Goal: Information Seeking & Learning: Learn about a topic

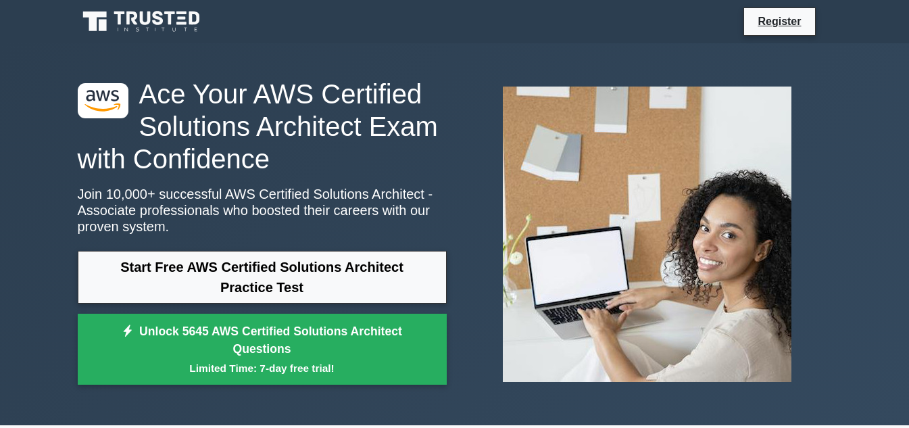
click at [353, 283] on link "Start Free AWS Certified Solutions Architect Practice Test" at bounding box center [262, 277] width 369 height 53
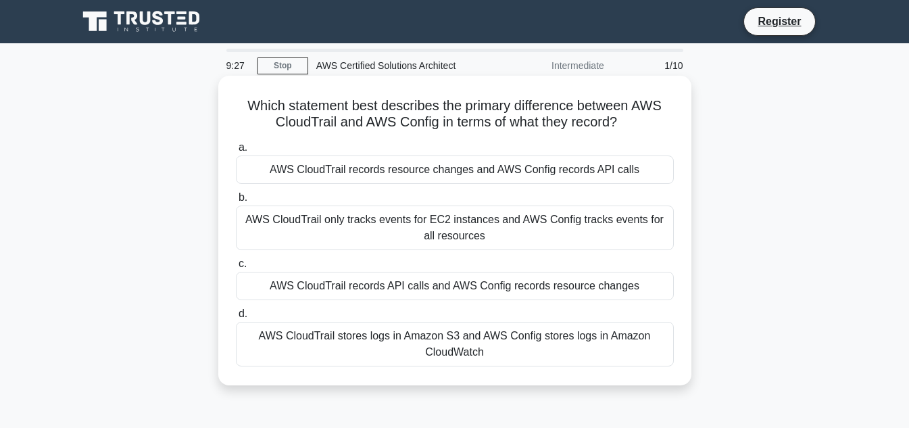
click at [500, 229] on div "AWS CloudTrail only tracks events for EC2 instances and AWS Config tracks event…" at bounding box center [455, 228] width 438 height 45
click at [236, 202] on input "b. AWS CloudTrail only tracks events for EC2 instances and AWS Config tracks ev…" at bounding box center [236, 197] width 0 height 9
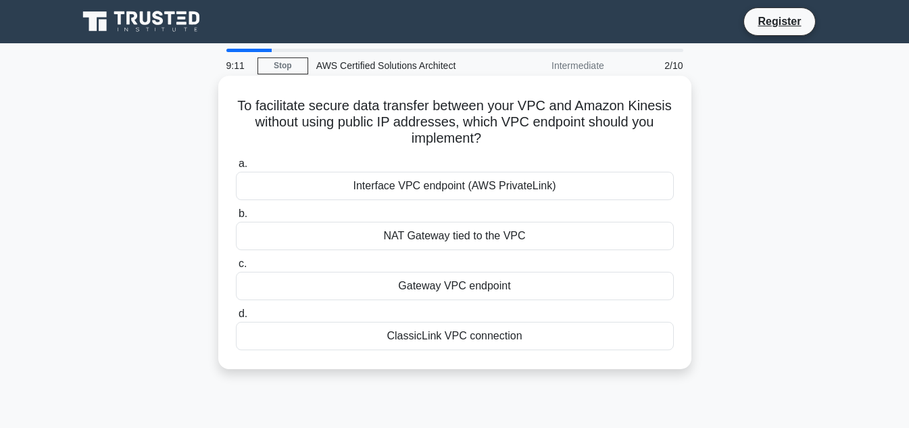
click at [512, 184] on div "Interface VPC endpoint (AWS PrivateLink)" at bounding box center [455, 186] width 438 height 28
click at [236, 168] on input "a. Interface VPC endpoint (AWS PrivateLink)" at bounding box center [236, 164] width 0 height 9
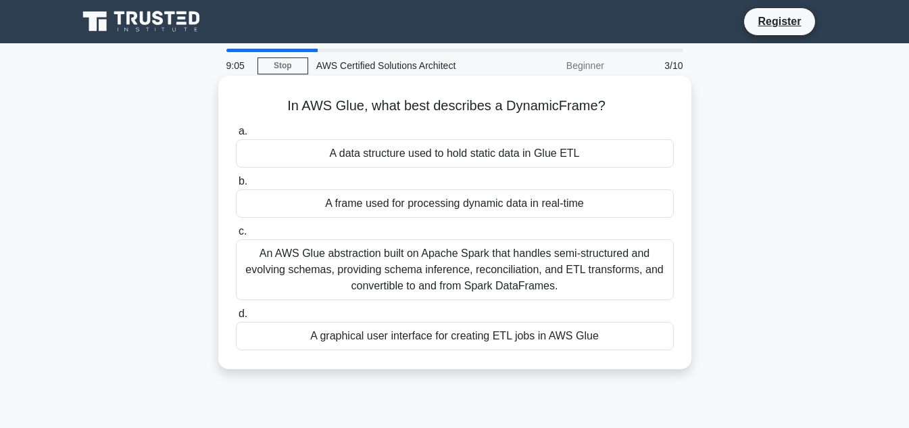
click at [473, 259] on div "An AWS Glue abstraction built on Apache Spark that handles semi-structured and …" at bounding box center [455, 269] width 438 height 61
click at [236, 236] on input "c. An AWS Glue abstraction built on Apache Spark that handles semi-structured a…" at bounding box center [236, 231] width 0 height 9
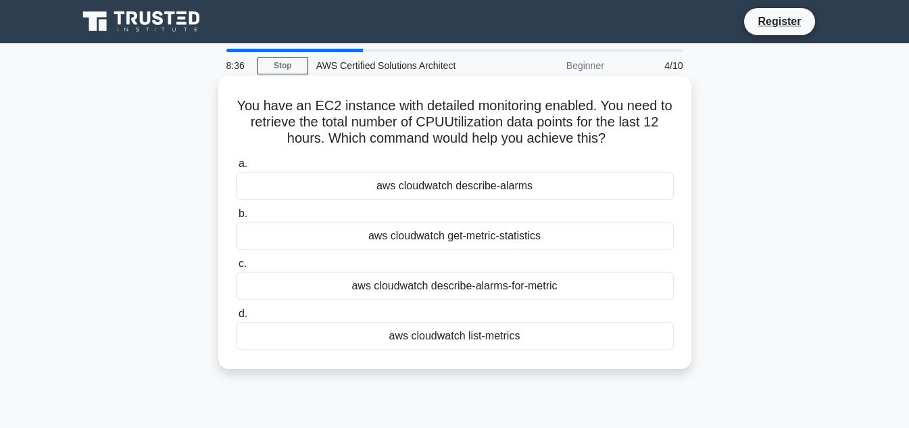
click at [495, 293] on div "aws cloudwatch describe-alarms-for-metric" at bounding box center [455, 286] width 438 height 28
click at [236, 268] on input "c. aws cloudwatch describe-alarms-for-metric" at bounding box center [236, 264] width 0 height 9
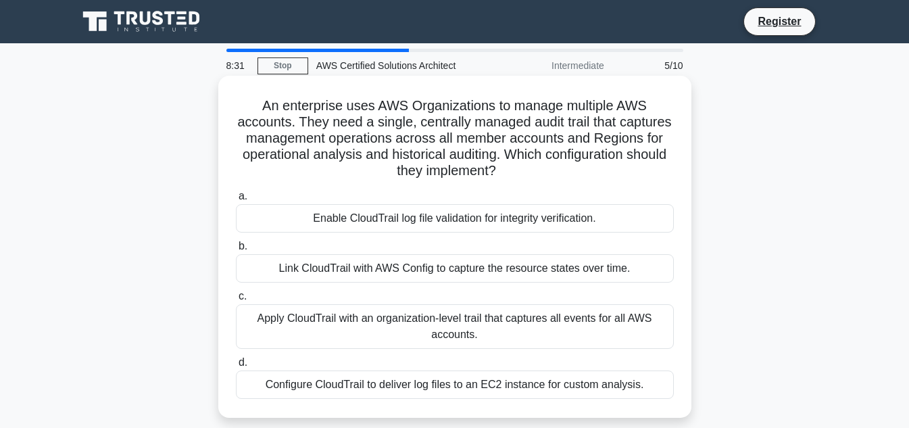
click at [455, 324] on div "Apply CloudTrail with an organization-level trail that captures all events for …" at bounding box center [455, 326] width 438 height 45
click at [236, 301] on input "c. Apply CloudTrail with an organization-level trail that captures all events f…" at bounding box center [236, 296] width 0 height 9
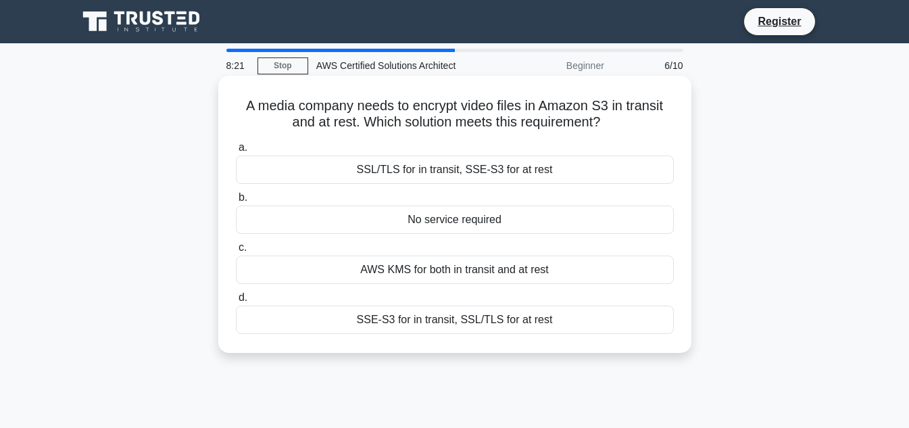
click at [420, 323] on div "SSE-S3 for in transit, SSL/TLS for at rest" at bounding box center [455, 320] width 438 height 28
click at [236, 302] on input "d. SSE-S3 for in transit, SSL/TLS for at rest" at bounding box center [236, 297] width 0 height 9
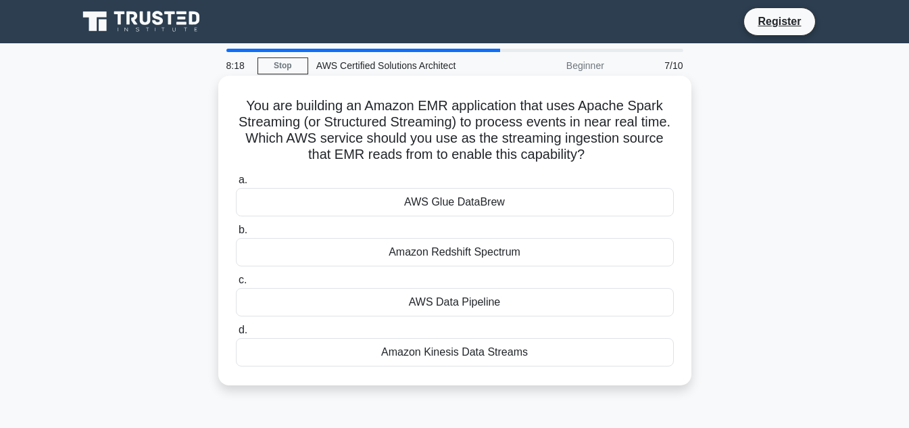
click at [463, 306] on div "AWS Data Pipeline" at bounding box center [455, 302] width 438 height 28
click at [236, 285] on input "c. AWS Data Pipeline" at bounding box center [236, 280] width 0 height 9
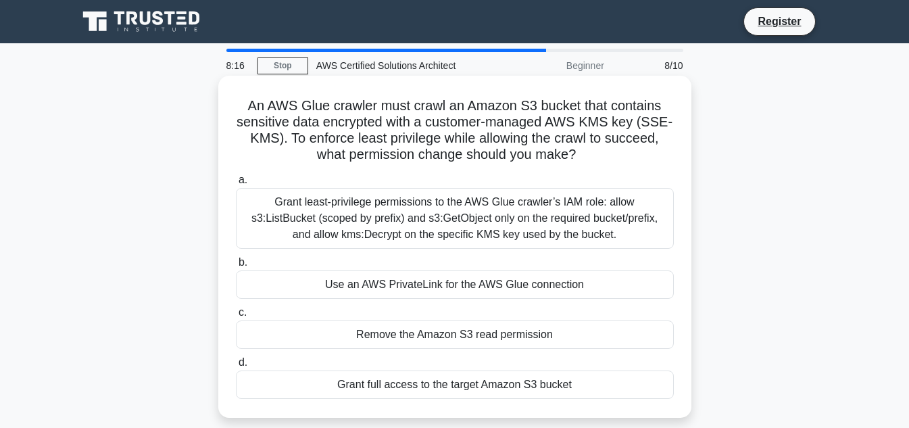
click at [443, 202] on div "Grant least-privilege permissions to the AWS Glue crawler’s IAM role: allow s3:…" at bounding box center [455, 218] width 438 height 61
click at [236, 185] on input "[PERSON_NAME] least-privilege permissions to the AWS Glue crawler’s IAM role: a…" at bounding box center [236, 180] width 0 height 9
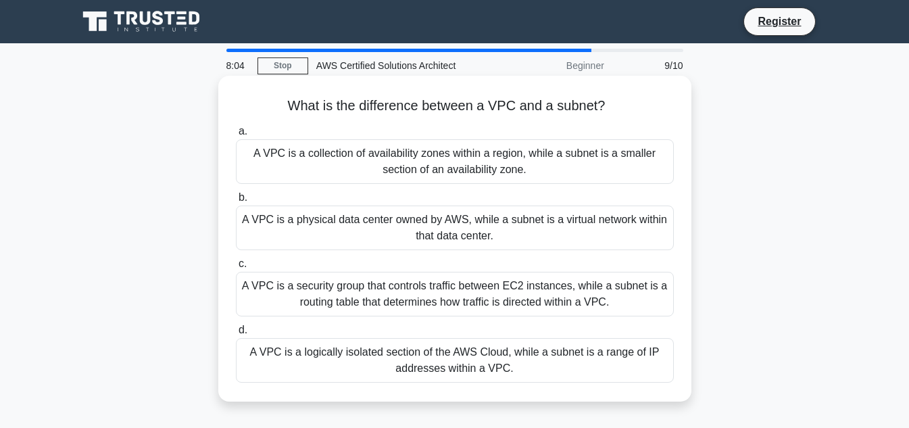
click at [484, 222] on div "A VPC is a physical data center owned by AWS, while a subnet is a virtual netwo…" at bounding box center [455, 228] width 438 height 45
click at [236, 202] on input "b. A VPC is a physical data center owned by AWS, while a subnet is a virtual ne…" at bounding box center [236, 197] width 0 height 9
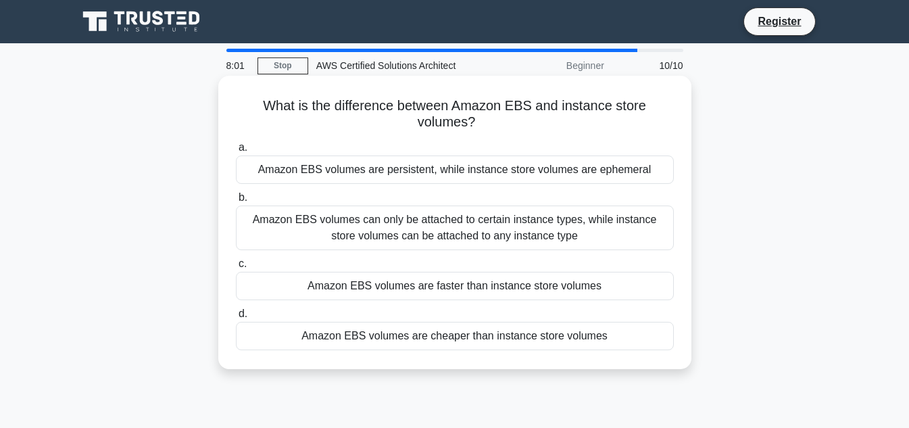
click at [488, 227] on div "Amazon EBS volumes can only be attached to certain instance types, while instan…" at bounding box center [455, 228] width 438 height 45
click at [236, 202] on input "b. Amazon EBS volumes can only be attached to certain instance types, while ins…" at bounding box center [236, 197] width 0 height 9
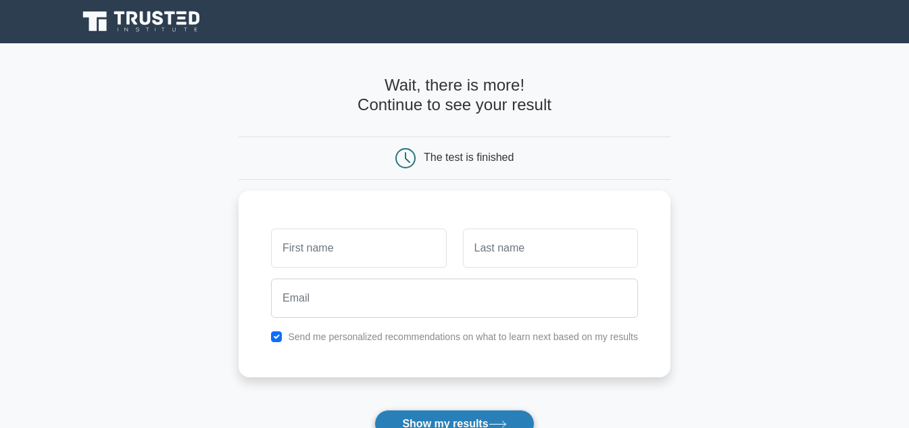
click at [467, 419] on button "Show my results" at bounding box center [455, 424] width 160 height 28
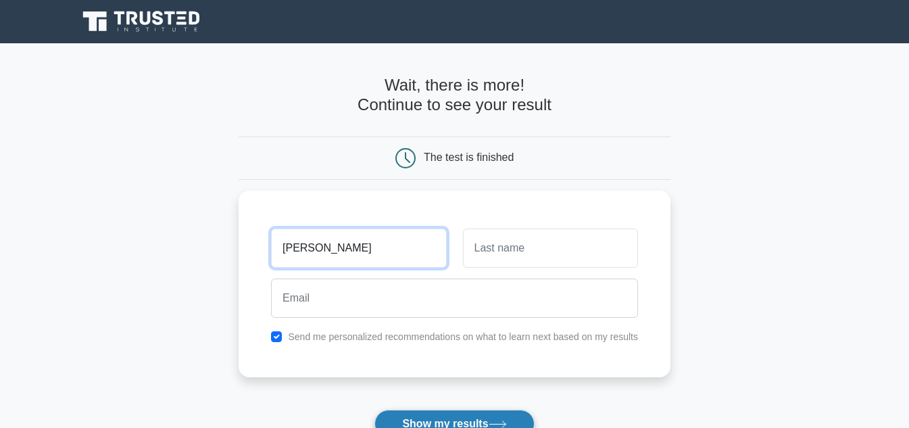
type input "SUBBU"
click at [454, 425] on button "Show my results" at bounding box center [455, 424] width 160 height 28
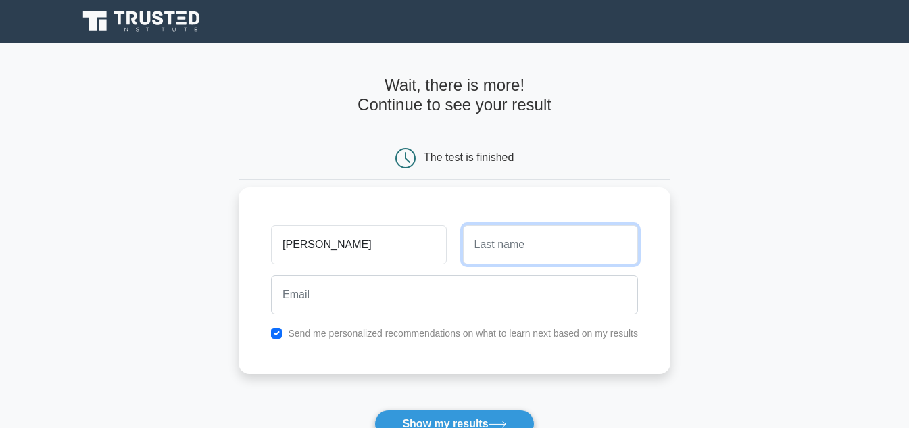
click at [516, 244] on input "text" at bounding box center [550, 244] width 175 height 39
type input "A"
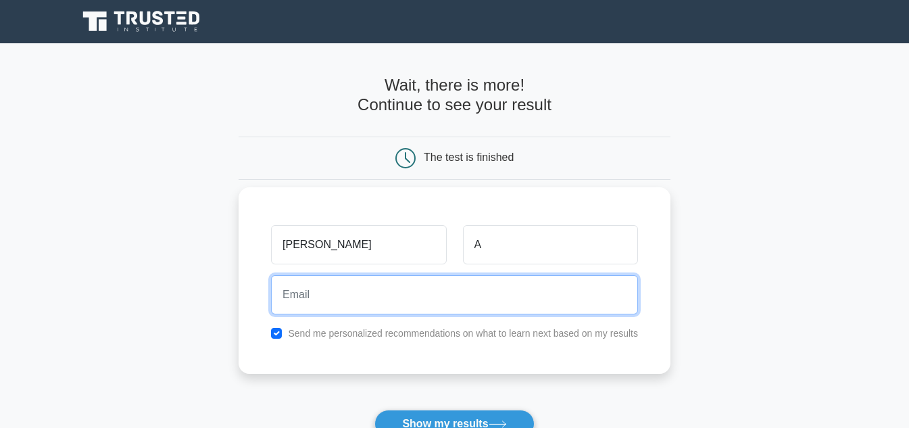
click at [398, 299] on input "email" at bounding box center [454, 294] width 367 height 39
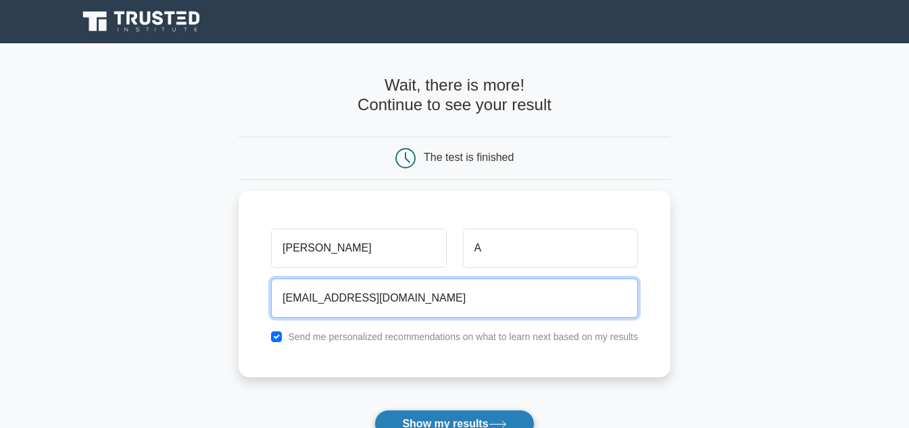
type input "subhash2115@gmail.com"
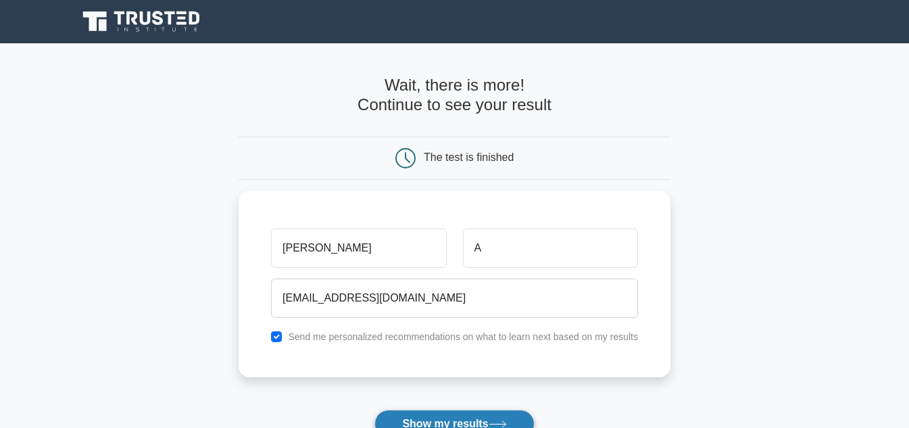
click at [480, 420] on button "Show my results" at bounding box center [455, 424] width 160 height 28
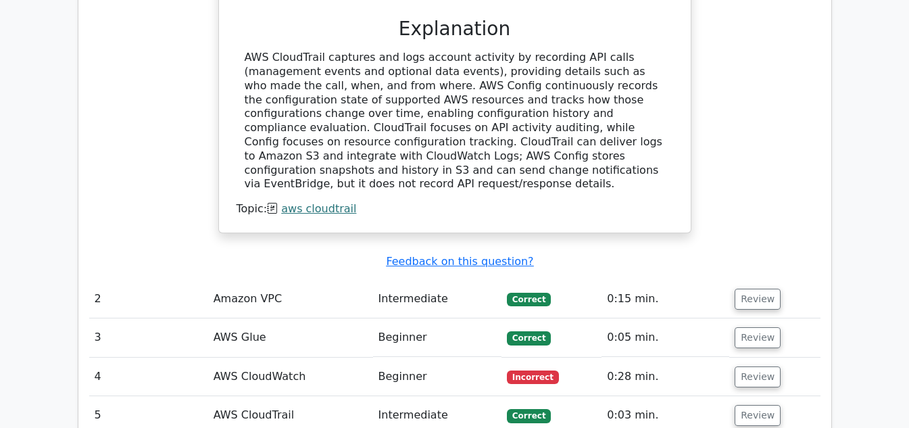
scroll to position [1447, 0]
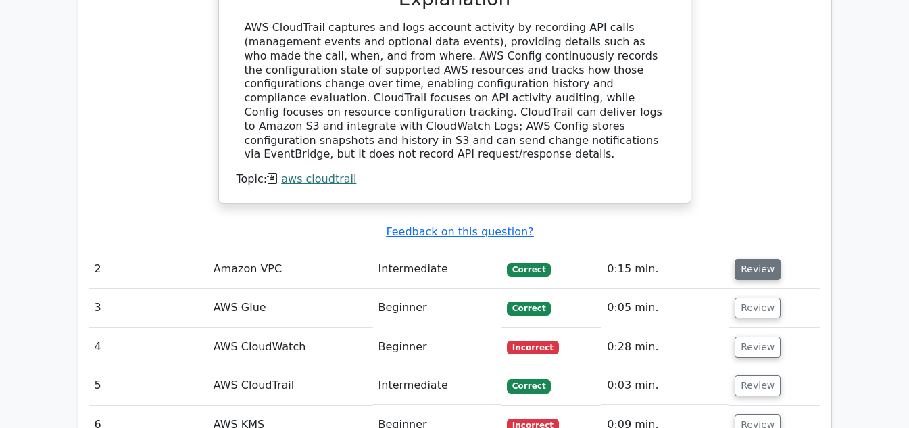
click at [749, 259] on button "Review" at bounding box center [758, 269] width 46 height 21
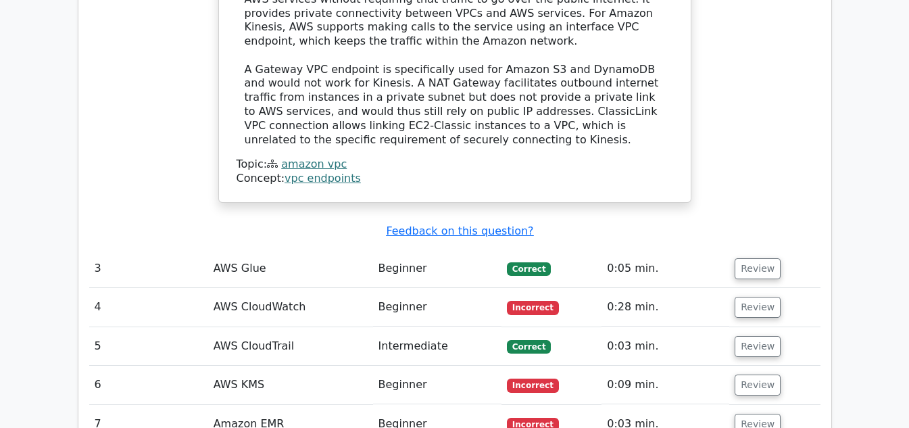
scroll to position [2115, 0]
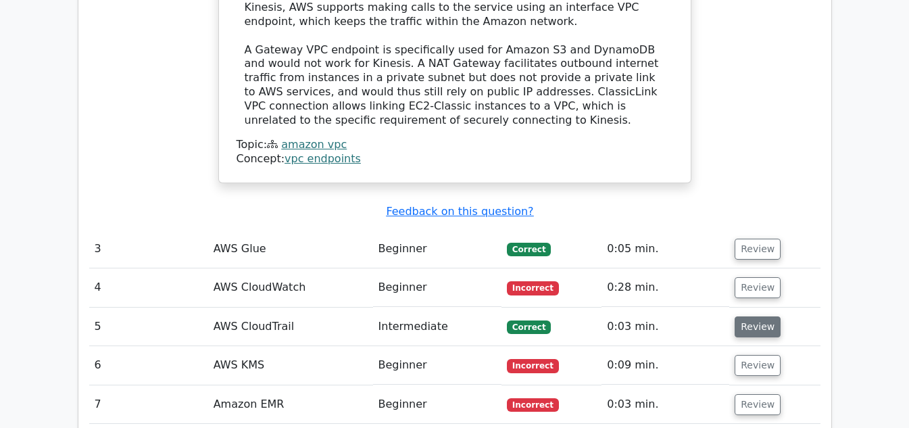
click at [744, 316] on button "Review" at bounding box center [758, 326] width 46 height 21
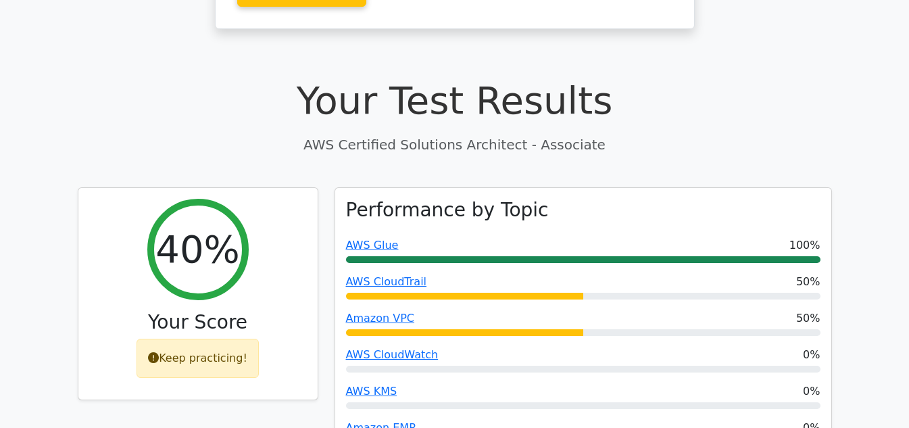
scroll to position [397, 0]
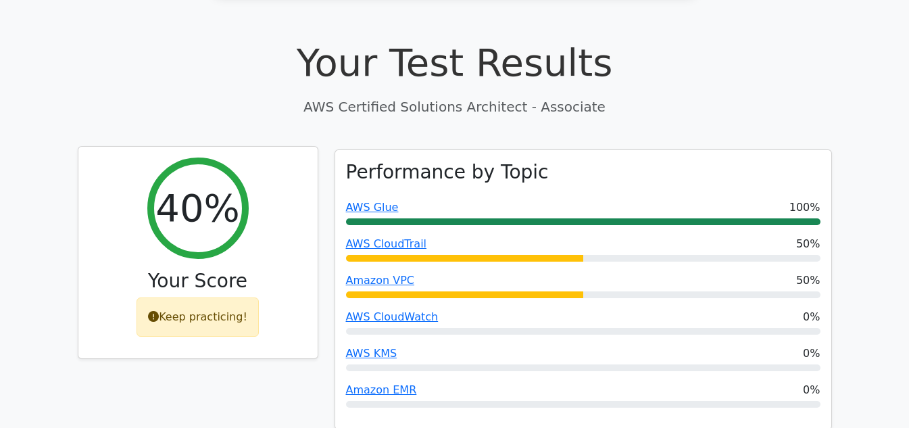
click at [157, 311] on icon at bounding box center [153, 316] width 11 height 11
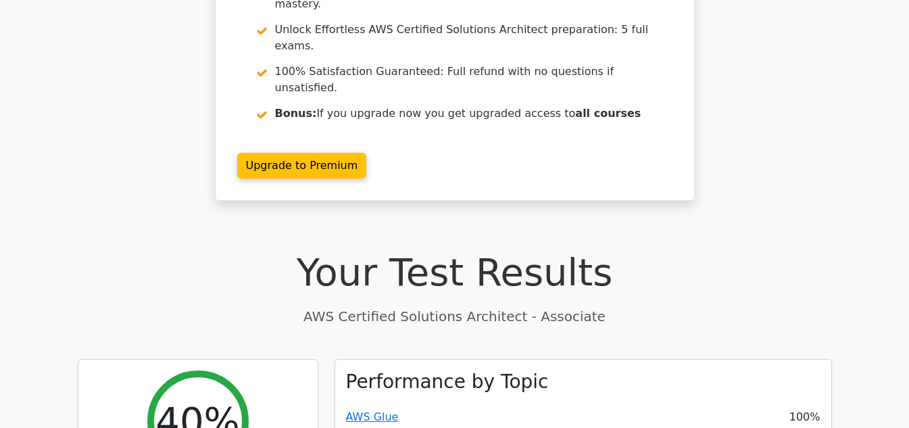
scroll to position [0, 0]
